Goal: Task Accomplishment & Management: Use online tool/utility

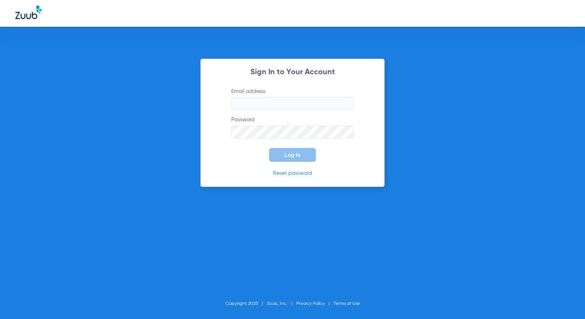
type input "[EMAIL_ADDRESS][DOMAIN_NAME]"
click at [295, 154] on span "Log In" at bounding box center [292, 155] width 16 height 6
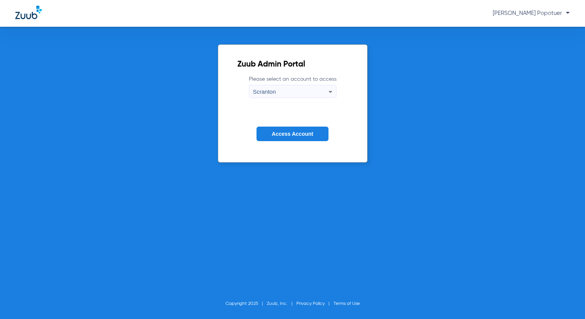
click at [326, 90] on icon at bounding box center [330, 91] width 9 height 9
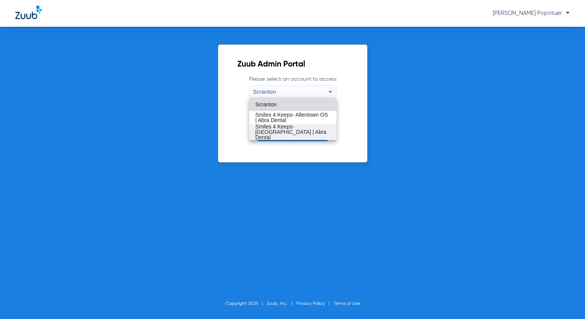
click at [302, 126] on span "Smiles 4 Keeps- [GEOGRAPHIC_DATA] | Abra Dental" at bounding box center [292, 132] width 75 height 16
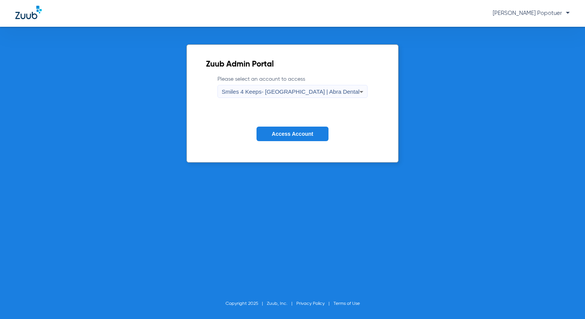
click at [302, 134] on span "Access Account" at bounding box center [292, 134] width 41 height 6
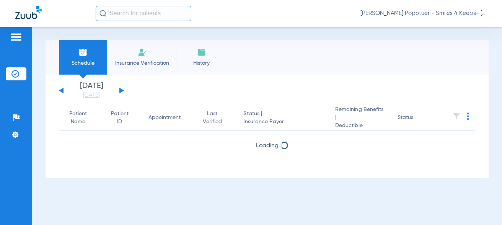
click at [134, 18] on input "text" at bounding box center [144, 13] width 96 height 15
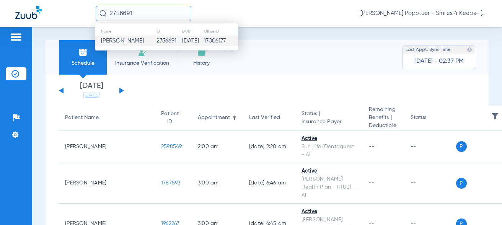
type input "2756691"
click at [117, 41] on span "[PERSON_NAME]" at bounding box center [122, 41] width 43 height 6
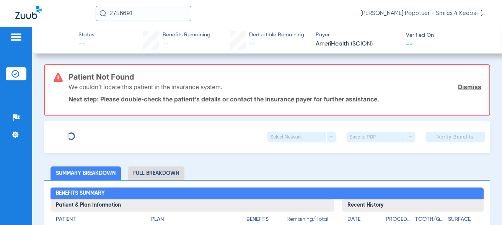
click at [469, 85] on link "Dismiss" at bounding box center [469, 87] width 23 height 8
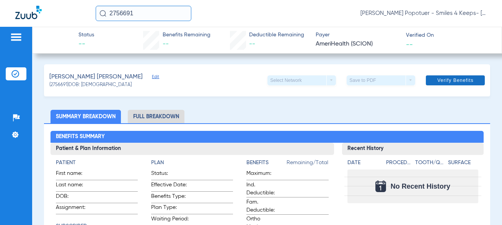
click at [459, 79] on span "Verify Benefits" at bounding box center [455, 80] width 36 height 6
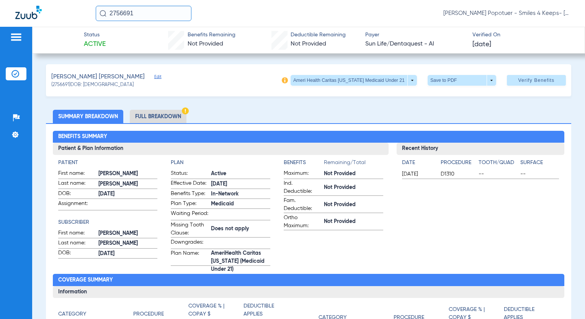
click at [17, 37] on img at bounding box center [16, 37] width 12 height 9
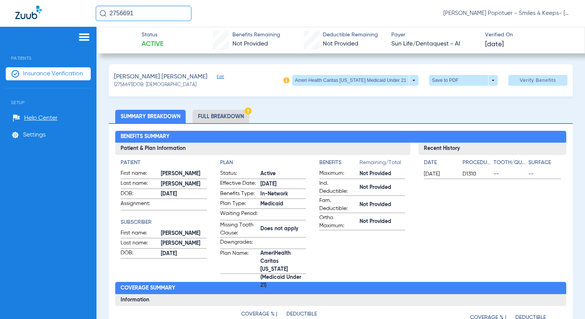
click at [39, 73] on span "Insurance Verification" at bounding box center [53, 74] width 60 height 8
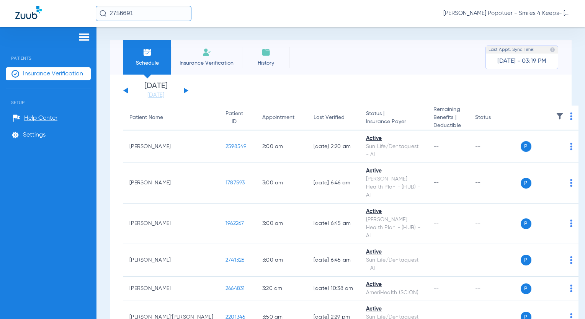
click at [184, 91] on button at bounding box center [186, 91] width 5 height 6
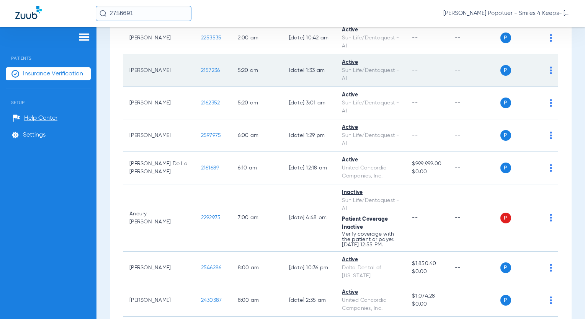
scroll to position [498, 0]
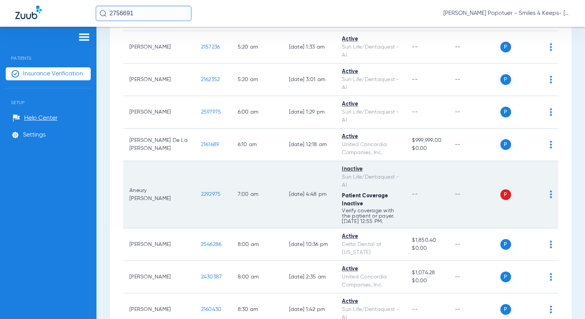
drag, startPoint x: 198, startPoint y: 170, endPoint x: 167, endPoint y: 170, distance: 31.0
click at [167, 170] on tr "Aneury [PERSON_NAME] 2292975 7:00 AM [DATE] 4:48 PM Inactive Sun Life/Dentaques…" at bounding box center [340, 194] width 435 height 67
click at [195, 176] on td "2292975" at bounding box center [213, 194] width 37 height 67
drag, startPoint x: 183, startPoint y: 171, endPoint x: 196, endPoint y: 173, distance: 13.3
click at [196, 173] on td "2292975" at bounding box center [213, 194] width 37 height 67
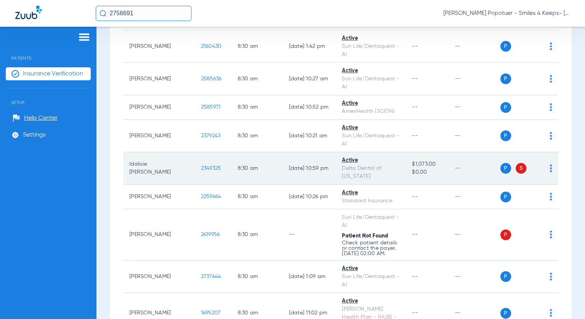
scroll to position [765, 0]
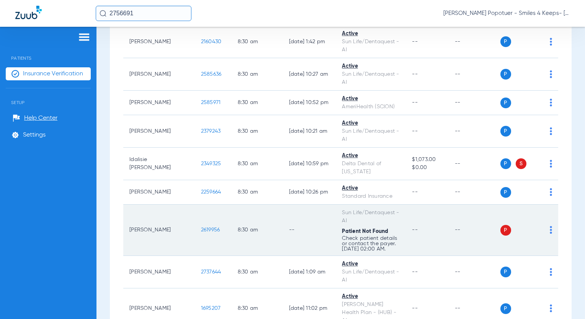
drag, startPoint x: 175, startPoint y: 196, endPoint x: 194, endPoint y: 197, distance: 19.5
click at [195, 205] on td "2619956" at bounding box center [213, 230] width 37 height 51
copy span "2619956"
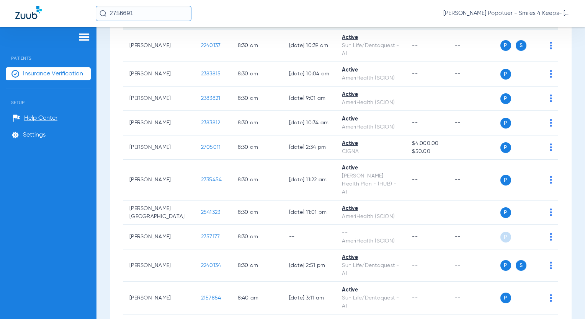
scroll to position [1110, 0]
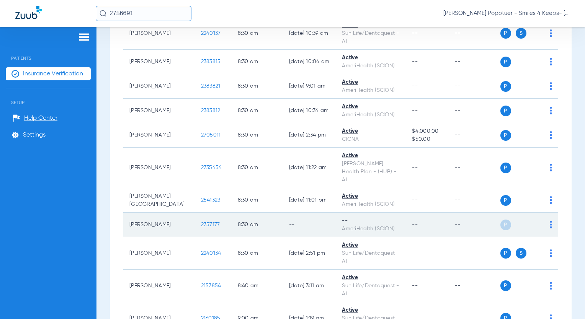
drag, startPoint x: 175, startPoint y: 176, endPoint x: 196, endPoint y: 182, distance: 21.4
click at [196, 213] on td "2757177" at bounding box center [213, 225] width 37 height 24
copy span "2757177"
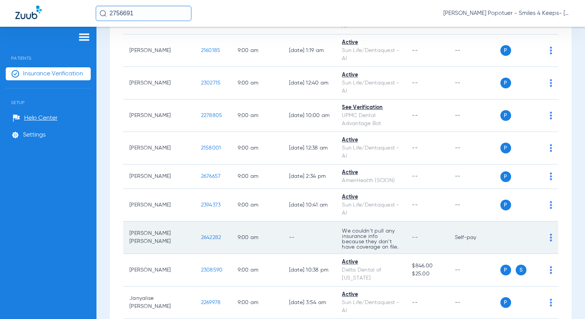
scroll to position [1416, 0]
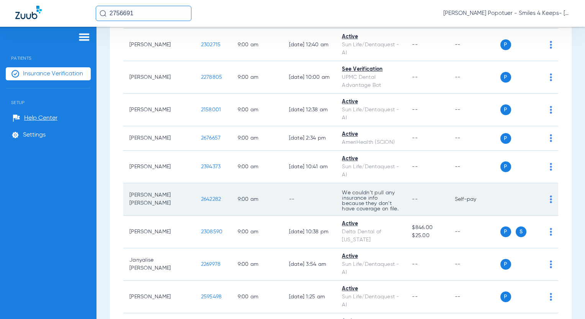
drag, startPoint x: 172, startPoint y: 156, endPoint x: 199, endPoint y: 162, distance: 26.9
click at [199, 183] on td "2642282" at bounding box center [213, 199] width 37 height 33
drag, startPoint x: 191, startPoint y: 161, endPoint x: 186, endPoint y: 157, distance: 6.0
copy span "2642282"
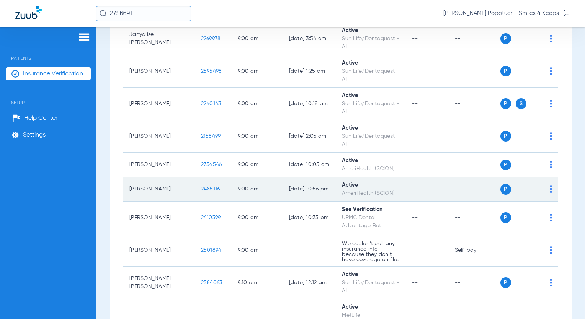
scroll to position [1646, 0]
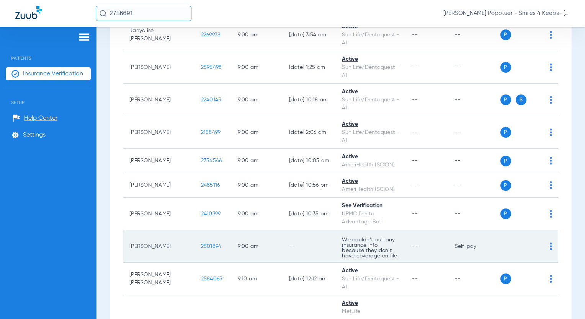
drag, startPoint x: 178, startPoint y: 203, endPoint x: 197, endPoint y: 206, distance: 19.3
click at [197, 230] on td "2501894" at bounding box center [213, 246] width 37 height 33
copy span "2501894"
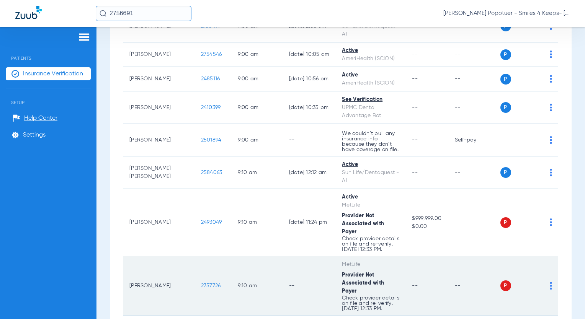
scroll to position [1760, 0]
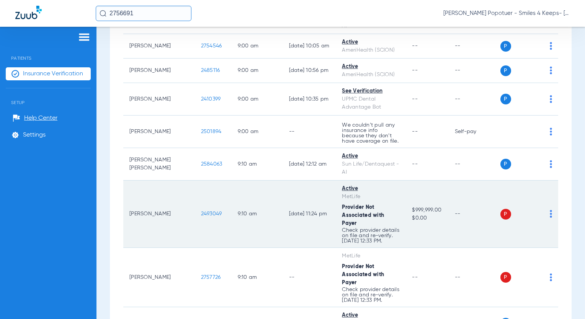
drag, startPoint x: 174, startPoint y: 166, endPoint x: 201, endPoint y: 168, distance: 27.2
click at [201, 181] on td "2493049" at bounding box center [213, 214] width 37 height 67
drag, startPoint x: 201, startPoint y: 171, endPoint x: 194, endPoint y: 168, distance: 7.5
copy span "2493049"
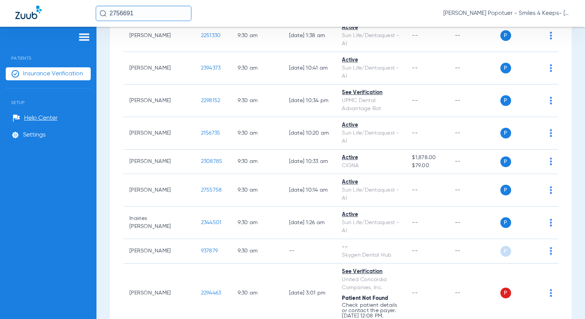
scroll to position [2181, 0]
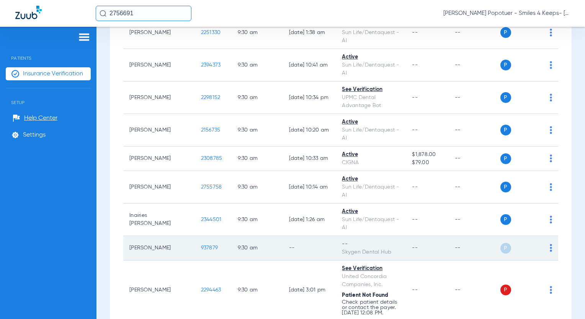
click at [199, 236] on td "937879" at bounding box center [213, 248] width 37 height 24
drag, startPoint x: 177, startPoint y: 191, endPoint x: 188, endPoint y: 189, distance: 11.2
copy span "937879"
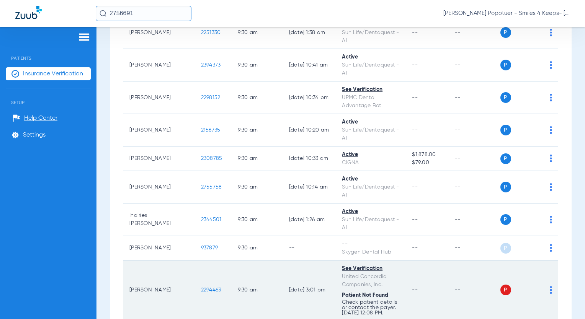
drag, startPoint x: 175, startPoint y: 230, endPoint x: 201, endPoint y: 236, distance: 26.6
click at [201, 261] on td "2294463" at bounding box center [213, 290] width 37 height 59
drag, startPoint x: 196, startPoint y: 235, endPoint x: 193, endPoint y: 230, distance: 6.5
copy span "2294463"
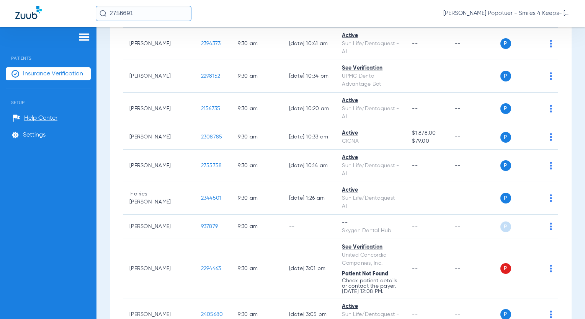
scroll to position [2220, 0]
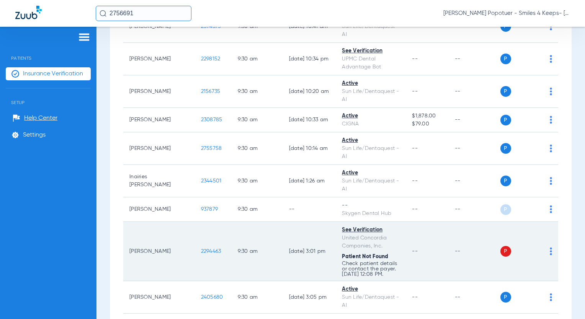
click at [547, 222] on td "P S" at bounding box center [529, 251] width 58 height 59
click at [550, 248] on img at bounding box center [551, 252] width 2 height 8
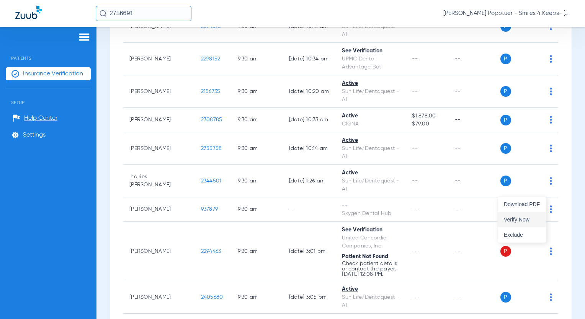
click at [515, 217] on span "Verify Now" at bounding box center [522, 219] width 36 height 5
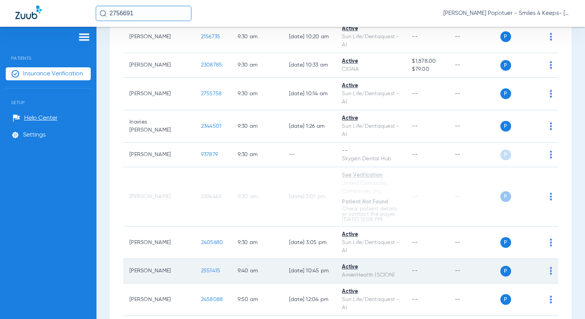
scroll to position [2335, 0]
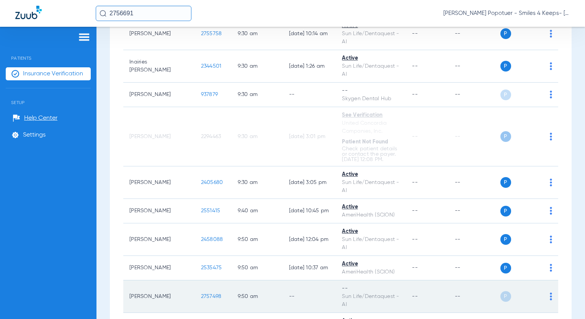
drag, startPoint x: 178, startPoint y: 237, endPoint x: 191, endPoint y: 237, distance: 13.8
click at [196, 281] on td "2757498" at bounding box center [213, 297] width 37 height 33
copy span "2757498"
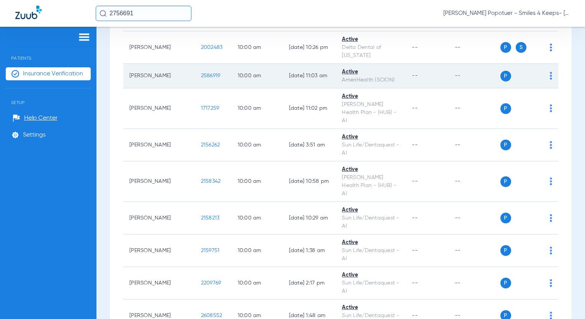
scroll to position [2679, 0]
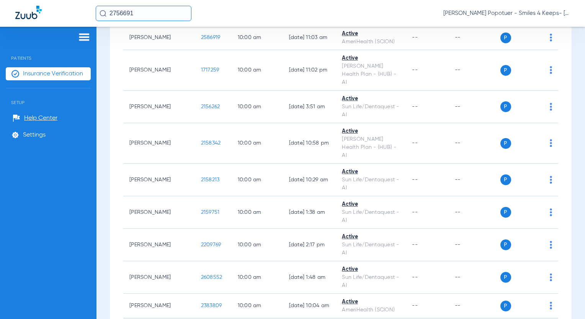
drag, startPoint x: 175, startPoint y: 255, endPoint x: 199, endPoint y: 258, distance: 24.3
copy span "2754854"
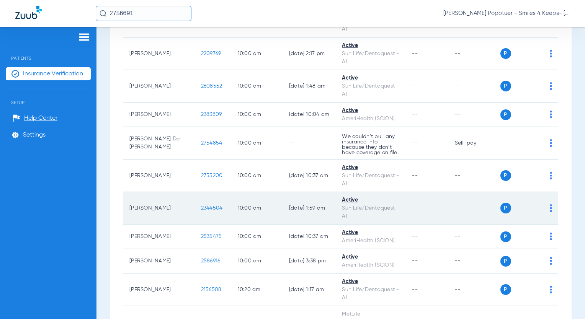
scroll to position [2947, 0]
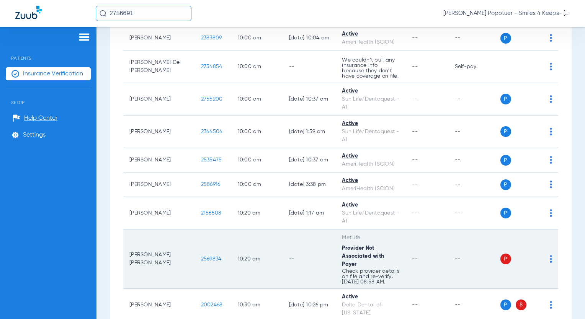
drag, startPoint x: 175, startPoint y: 177, endPoint x: 198, endPoint y: 179, distance: 23.1
click at [198, 230] on td "2569834" at bounding box center [213, 259] width 37 height 59
copy span "2569834"
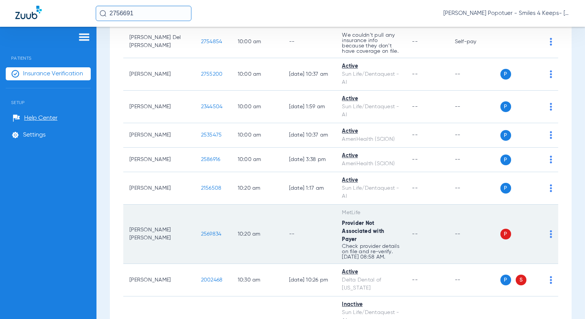
scroll to position [2986, 0]
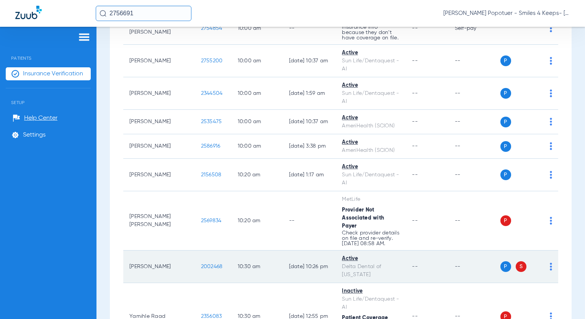
drag, startPoint x: 175, startPoint y: 179, endPoint x: 199, endPoint y: 182, distance: 24.6
click at [199, 251] on td "2002468" at bounding box center [213, 267] width 37 height 33
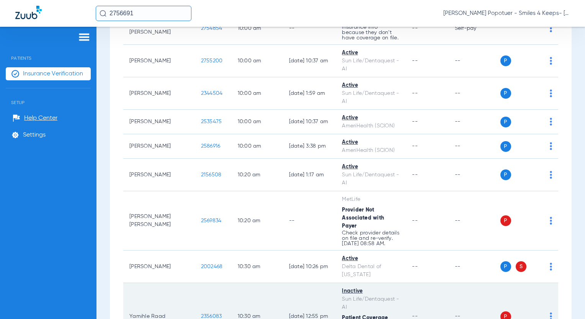
drag, startPoint x: 187, startPoint y: 231, endPoint x: 203, endPoint y: 233, distance: 16.3
click at [203, 283] on td "2356083" at bounding box center [213, 316] width 37 height 67
drag, startPoint x: 196, startPoint y: 234, endPoint x: 190, endPoint y: 228, distance: 8.4
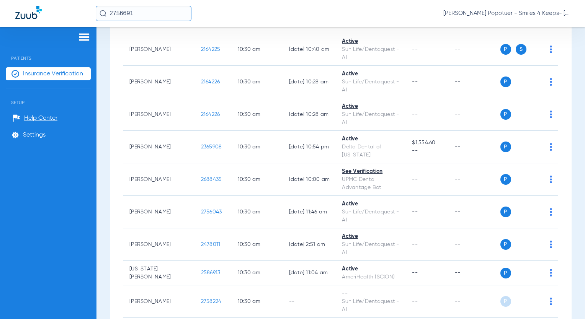
scroll to position [3407, 0]
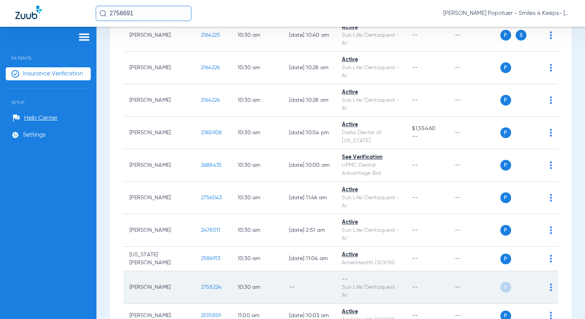
drag, startPoint x: 173, startPoint y: 200, endPoint x: 195, endPoint y: 203, distance: 22.1
click at [195, 271] on td "2758224" at bounding box center [213, 287] width 37 height 33
drag, startPoint x: 194, startPoint y: 203, endPoint x: 186, endPoint y: 200, distance: 8.0
click at [547, 271] on td "P S" at bounding box center [529, 287] width 58 height 33
click at [550, 284] on img at bounding box center [551, 288] width 2 height 8
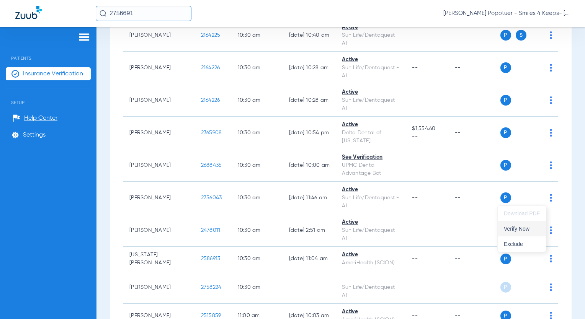
click at [527, 228] on span "Verify Now" at bounding box center [522, 228] width 36 height 5
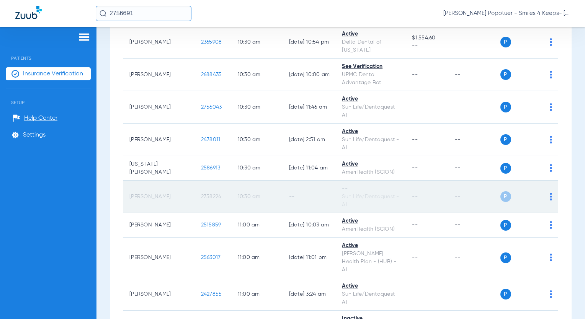
scroll to position [3521, 0]
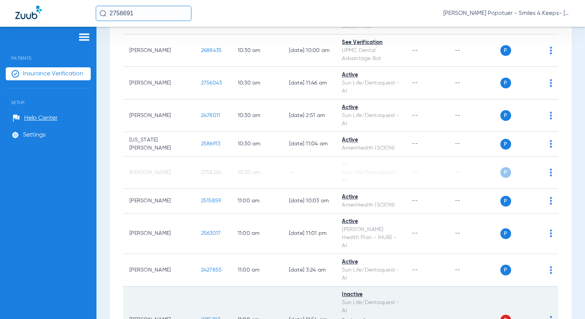
drag, startPoint x: 179, startPoint y: 224, endPoint x: 168, endPoint y: 222, distance: 10.8
click at [198, 287] on td "2215283" at bounding box center [213, 320] width 37 height 67
drag, startPoint x: 168, startPoint y: 222, endPoint x: 210, endPoint y: 233, distance: 42.8
click at [210, 287] on tr "[PERSON_NAME] 2215283 11:00 AM [DATE] 11:54 AM Inactive Sun Life/Dentaquest - A…" at bounding box center [340, 320] width 435 height 67
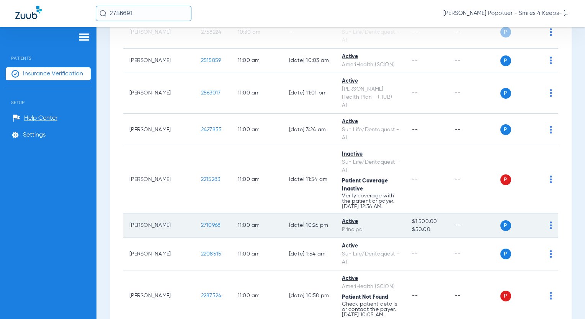
scroll to position [3674, 0]
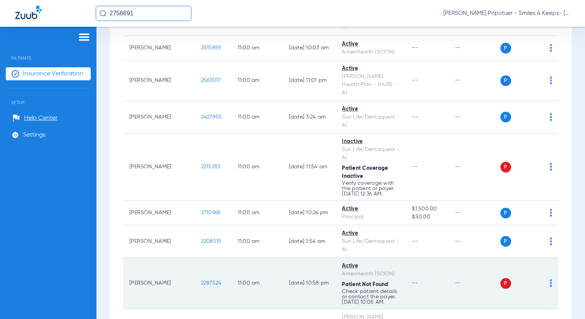
click at [211, 258] on tr "[PERSON_NAME] 2287524 11:00 AM [DATE] 10:58 PM Active AmeriHealth (SCION) Patie…" at bounding box center [340, 283] width 435 height 51
drag, startPoint x: 191, startPoint y: 187, endPoint x: 185, endPoint y: 185, distance: 6.4
click at [550, 279] on img at bounding box center [551, 283] width 2 height 8
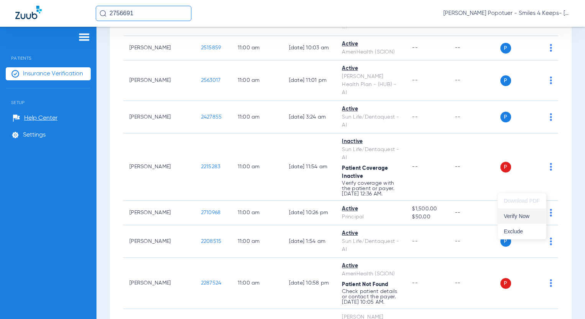
click at [524, 217] on span "Verify Now" at bounding box center [522, 216] width 36 height 5
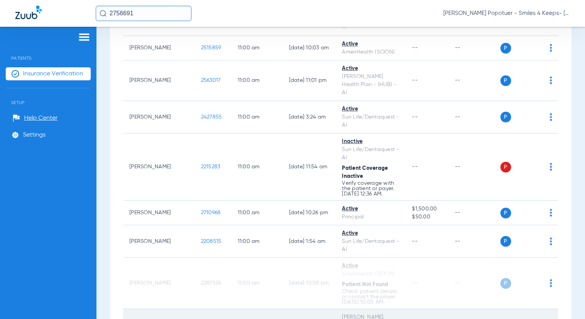
drag, startPoint x: 173, startPoint y: 238, endPoint x: 189, endPoint y: 237, distance: 15.8
